Goal: Task Accomplishment & Management: Manage account settings

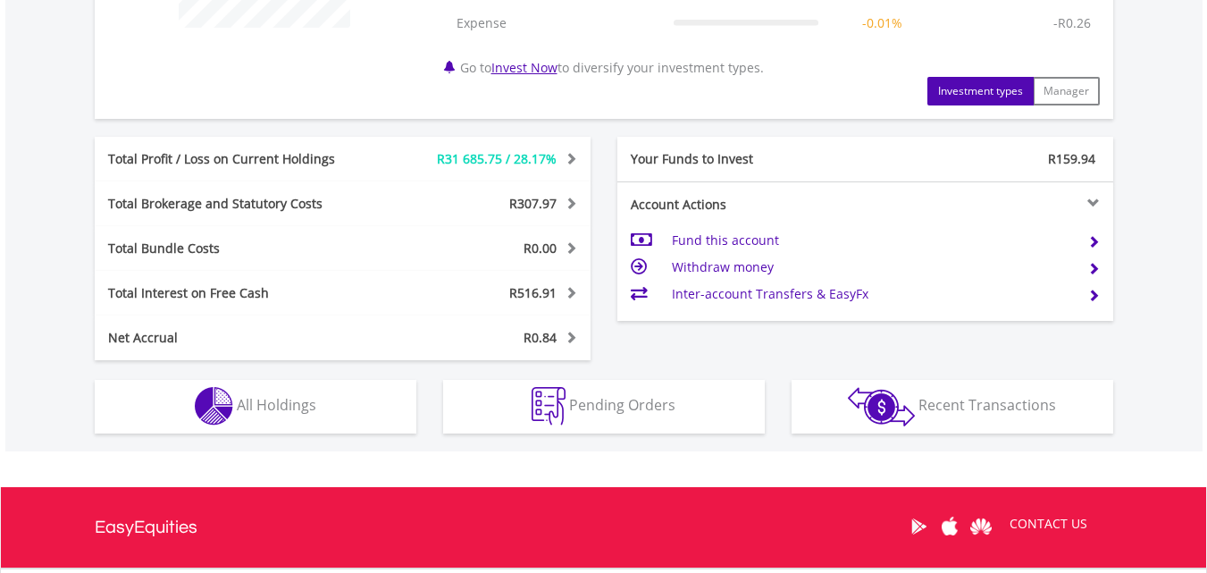
scroll to position [859, 0]
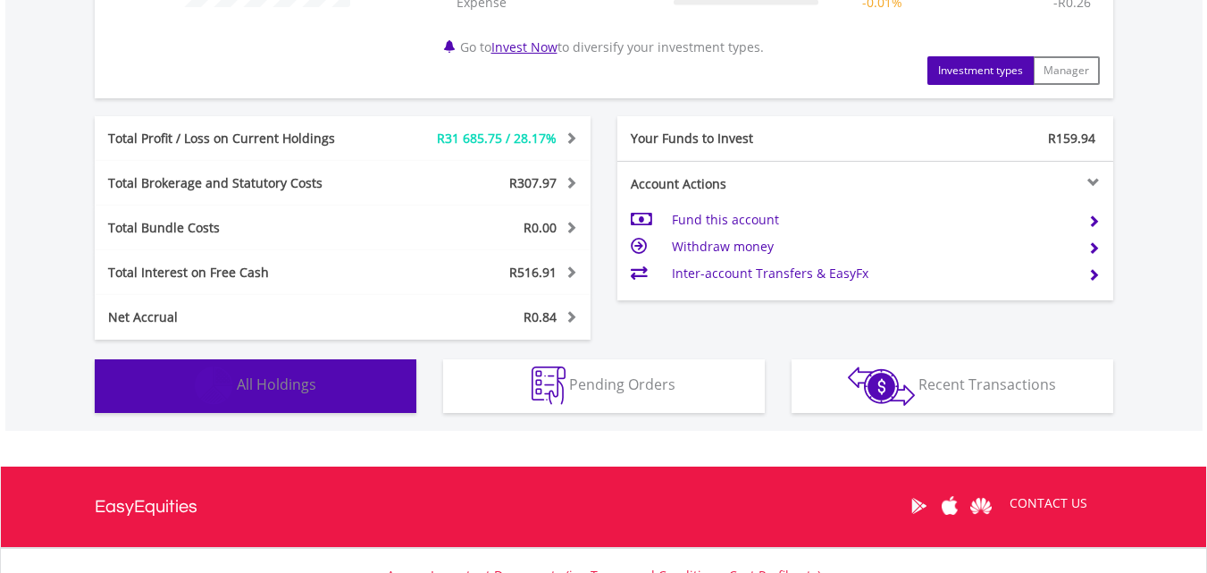
click at [274, 396] on button "Holdings All Holdings" at bounding box center [256, 386] width 322 height 54
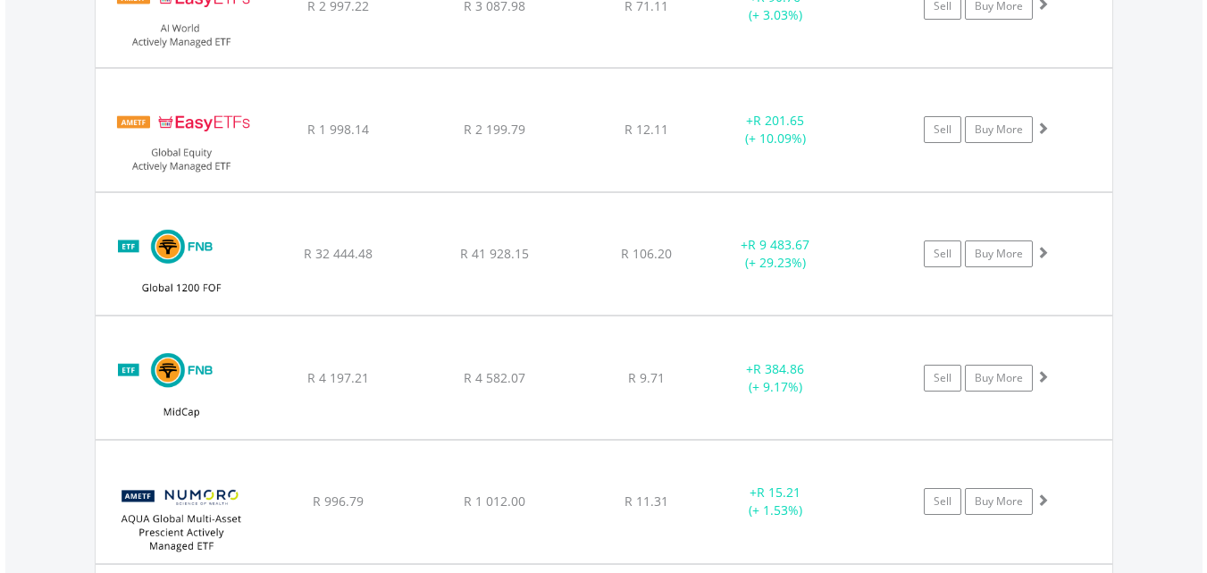
scroll to position [1727, 0]
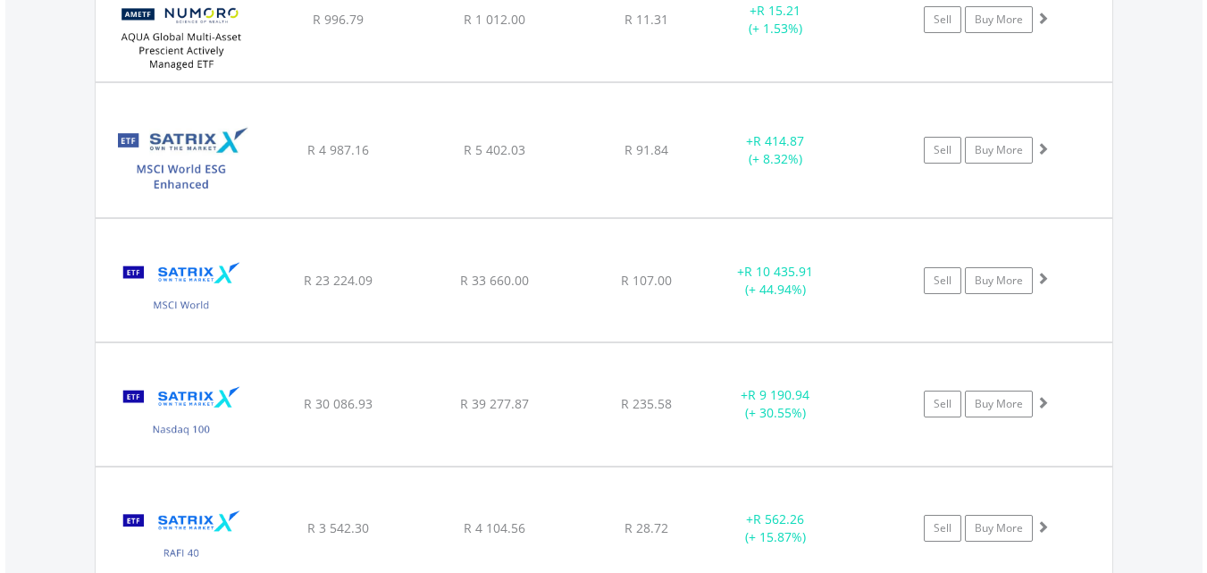
scroll to position [2595, 0]
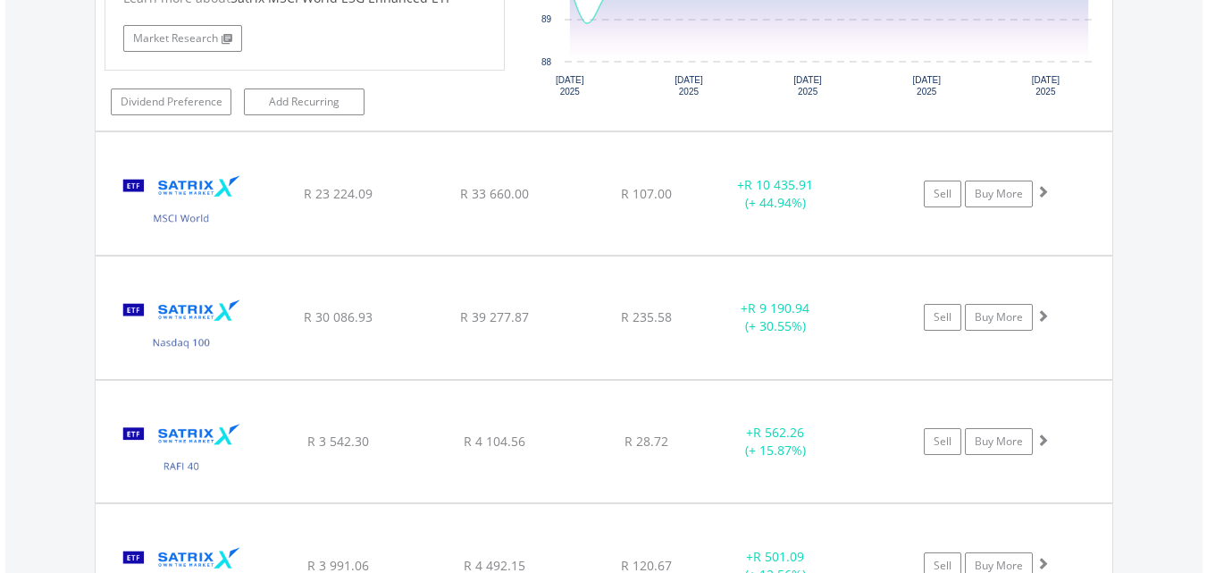
scroll to position [3036, 0]
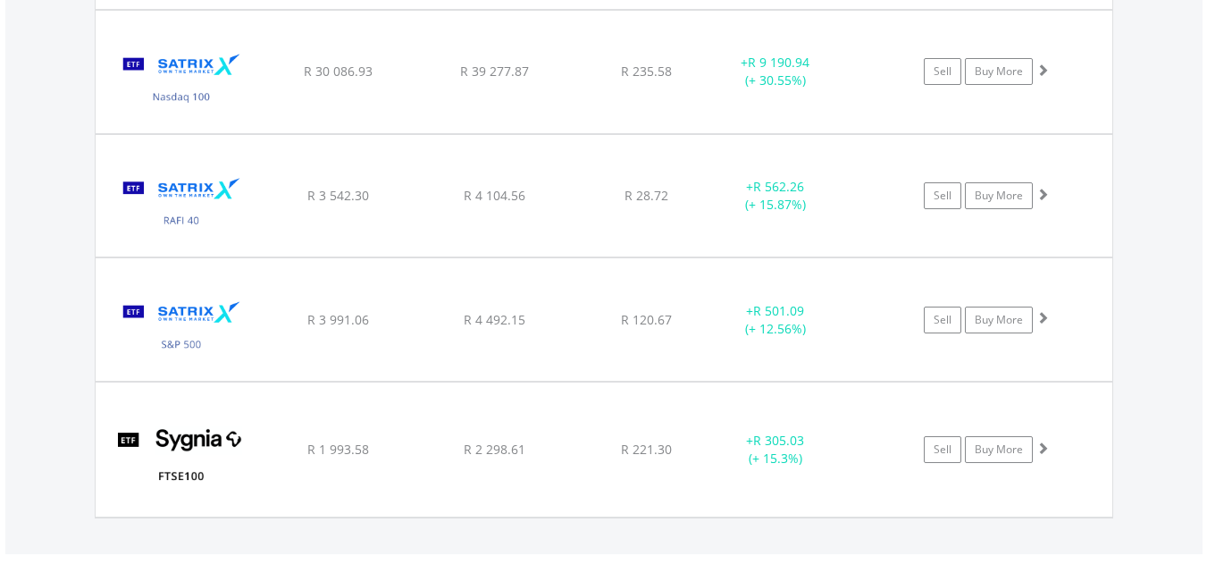
scroll to position [3635, 0]
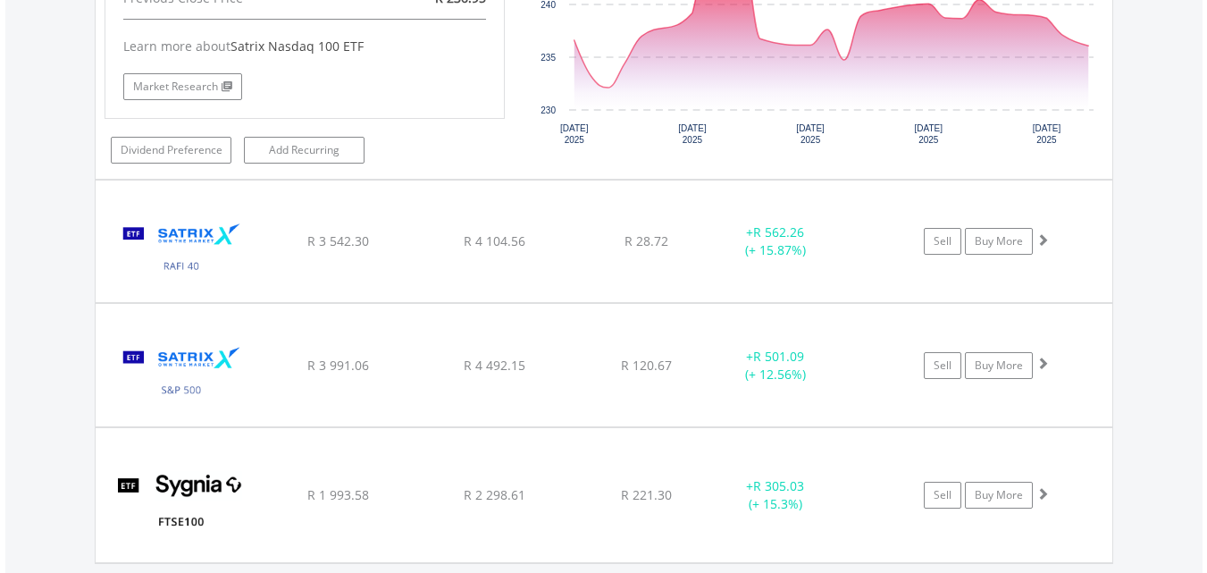
scroll to position [3954, 0]
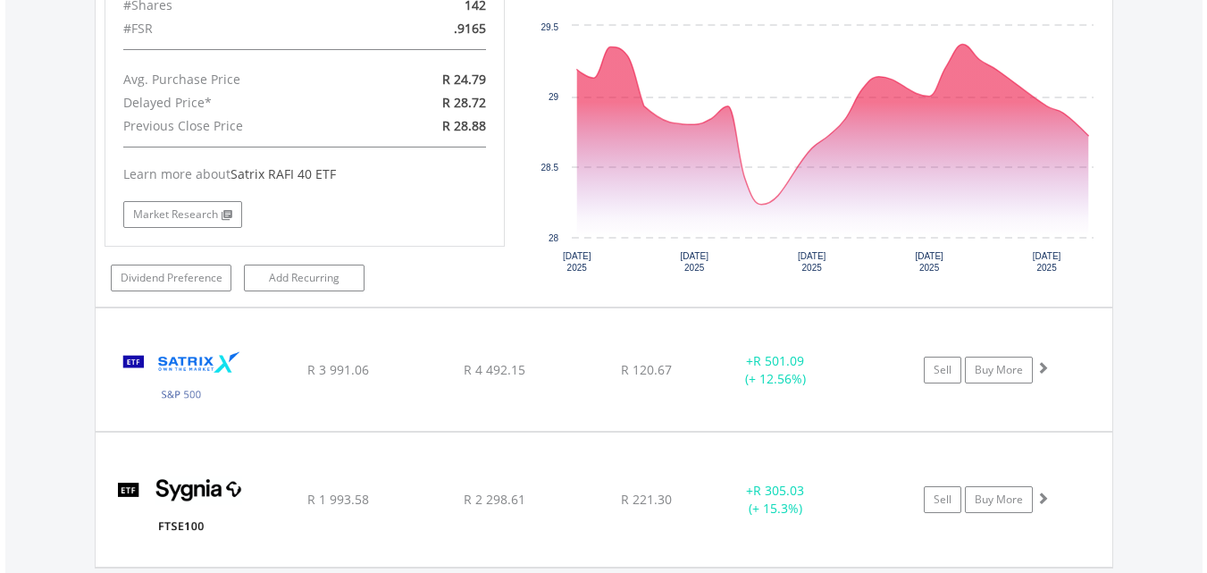
scroll to position [4445, 0]
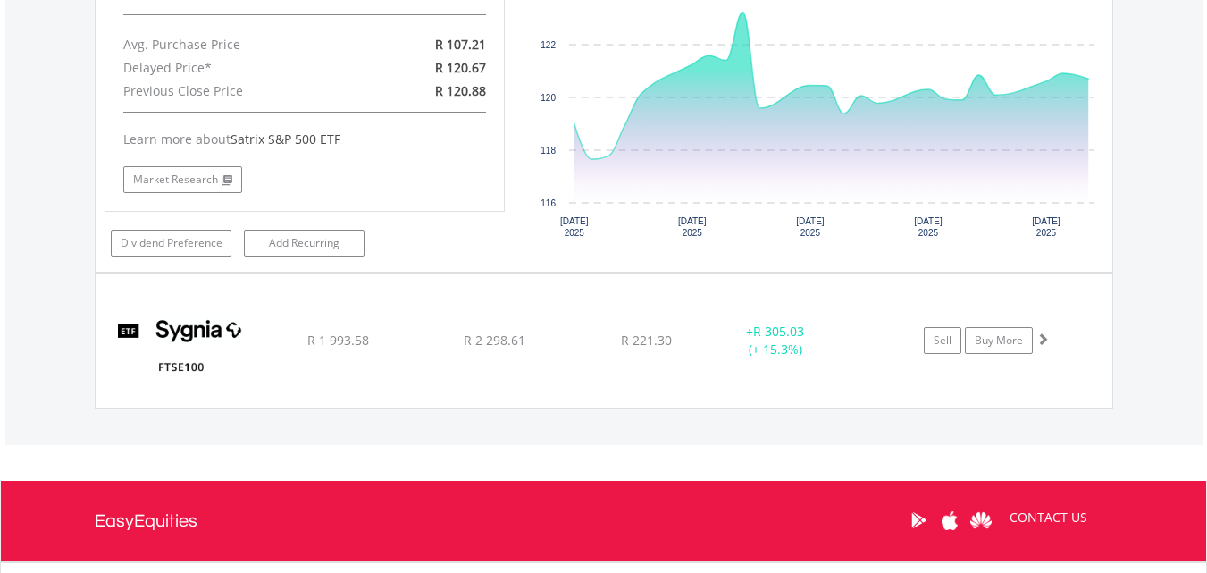
scroll to position [4868, 0]
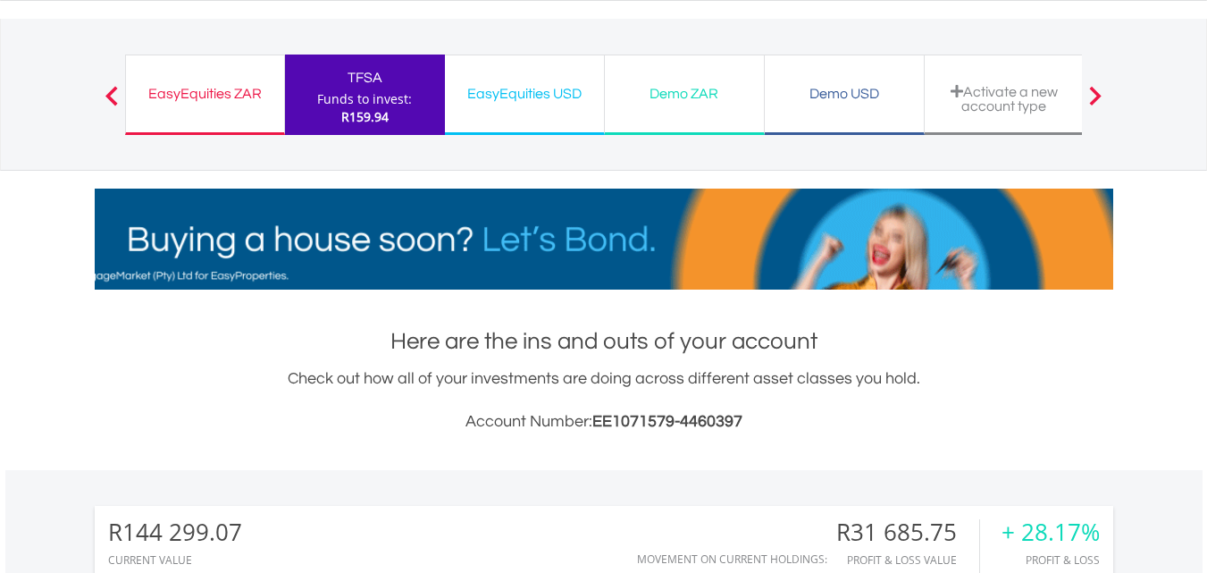
scroll to position [0, 0]
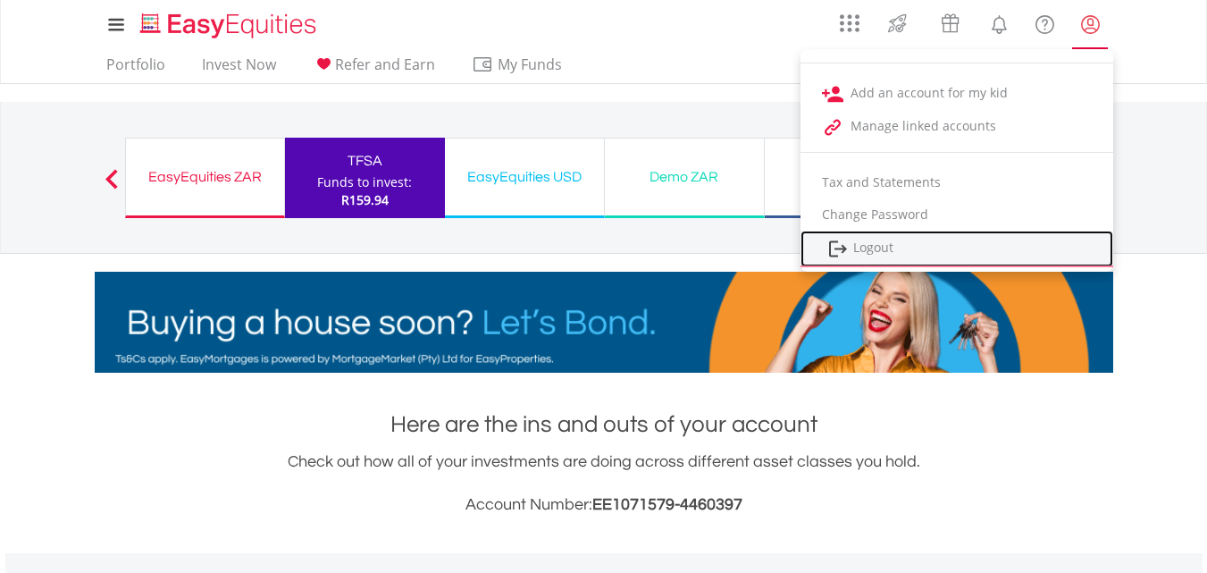
click at [877, 254] on link "Logout" at bounding box center [957, 249] width 313 height 37
